Goal: Find specific page/section: Find specific page/section

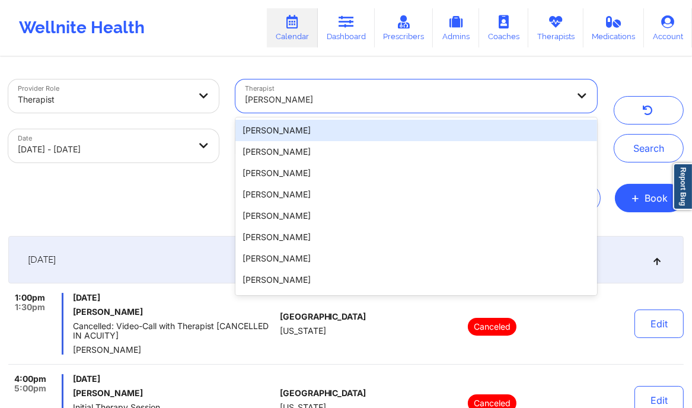
click at [341, 109] on div "[PERSON_NAME]" at bounding box center [406, 100] width 323 height 26
paste input "[PERSON_NAME]"
type input "[PERSON_NAME]"
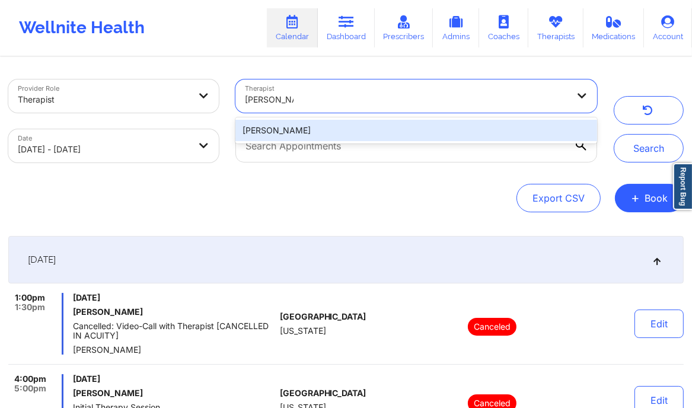
click at [312, 132] on div "[PERSON_NAME]" at bounding box center [416, 130] width 362 height 21
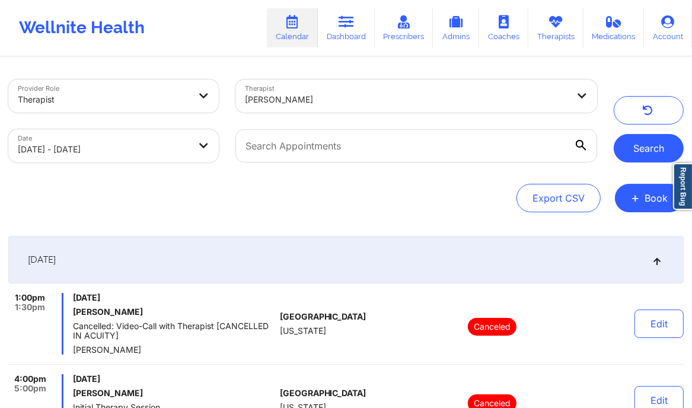
click at [640, 149] on button "Search" at bounding box center [648, 148] width 70 height 28
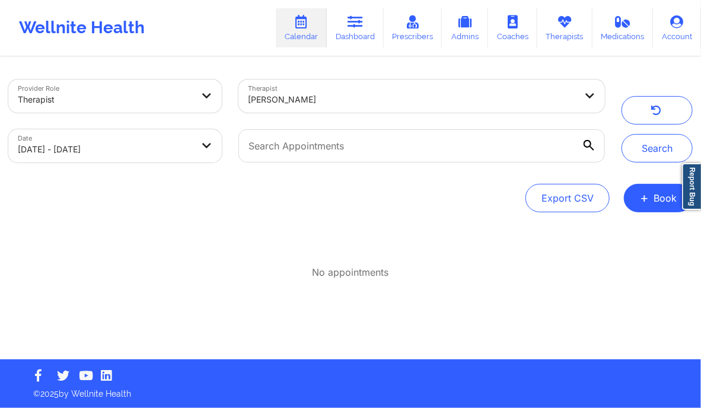
select select "2025-8"
select select "2025-9"
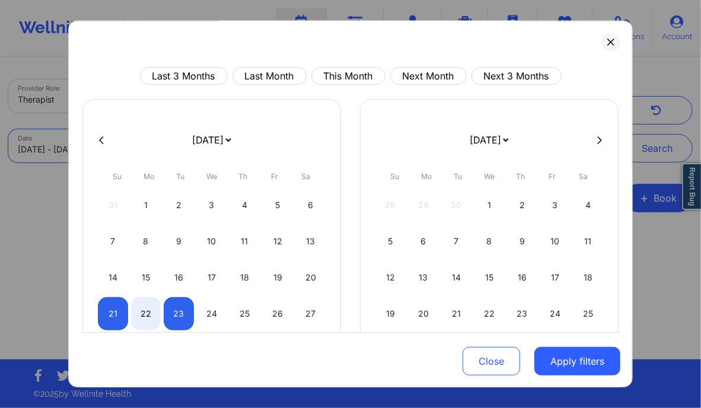
click at [182, 145] on body "Wellnite Health Calendar Dashboard Prescribers Admins Coaches Therapists Medica…" at bounding box center [350, 204] width 701 height 408
click at [102, 318] on div "21" at bounding box center [113, 313] width 30 height 33
select select "2025-8"
select select "2025-9"
select select "2025-8"
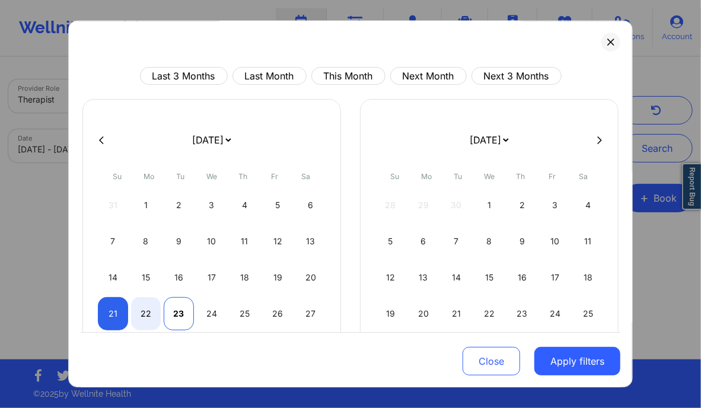
select select "2025-9"
select select "2025-8"
select select "2025-9"
click at [207, 310] on div "24" at bounding box center [212, 313] width 30 height 33
select select "2025-8"
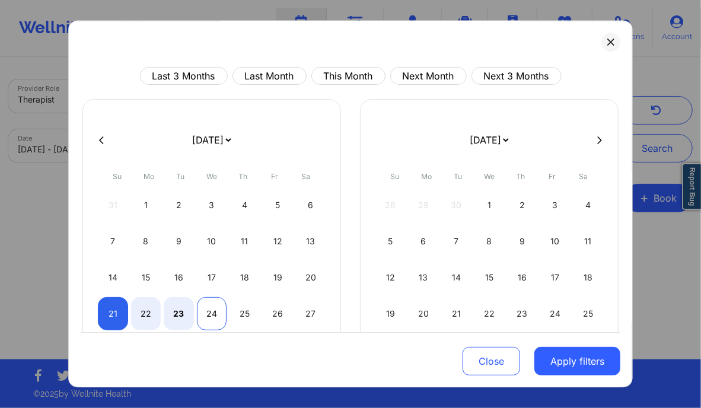
select select "2025-9"
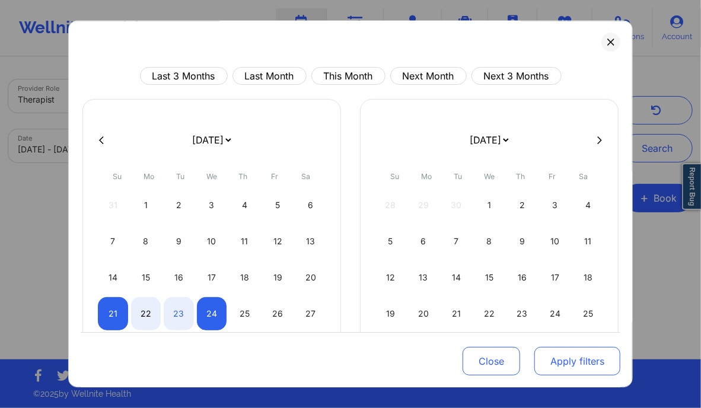
click at [558, 354] on button "Apply filters" at bounding box center [577, 361] width 86 height 28
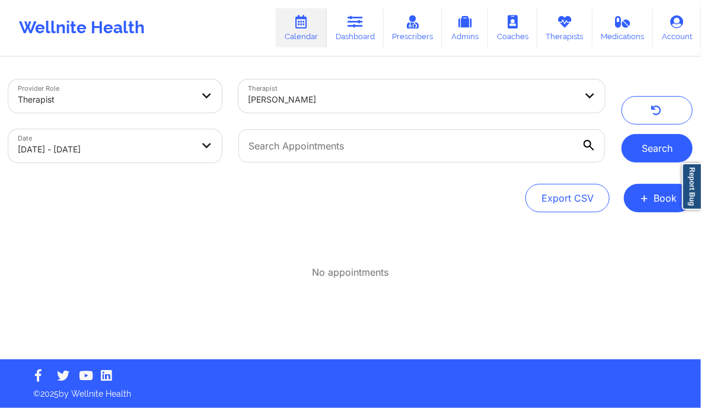
click at [647, 148] on button "Search" at bounding box center [656, 148] width 71 height 28
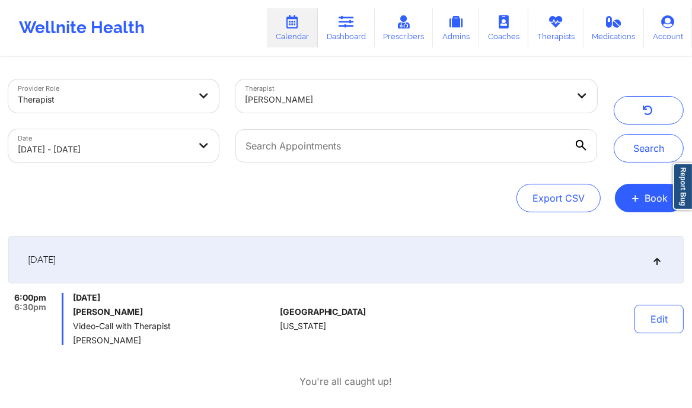
scroll to position [58, 0]
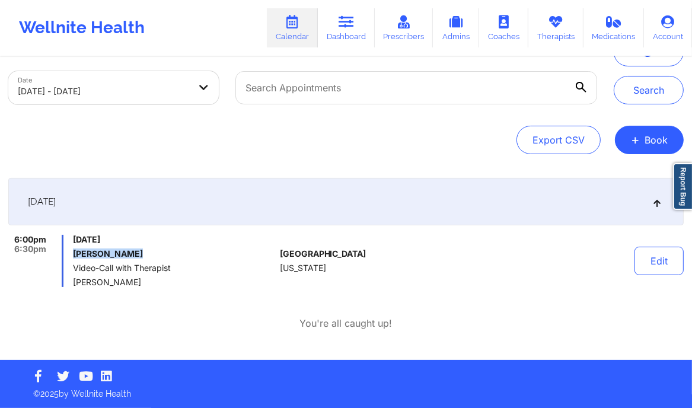
drag, startPoint x: 140, startPoint y: 251, endPoint x: 75, endPoint y: 253, distance: 64.6
click at [75, 253] on h6 "[PERSON_NAME]" at bounding box center [174, 253] width 202 height 9
copy h6 "[PERSON_NAME]"
